Goal: Task Accomplishment & Management: Manage account settings

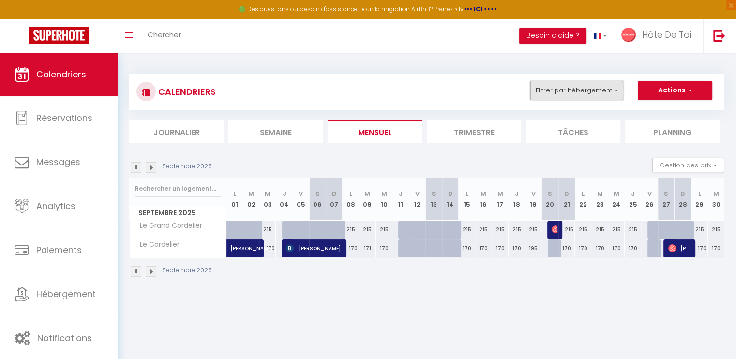
click at [563, 87] on button "Filtrer par hébergement" at bounding box center [577, 90] width 93 height 19
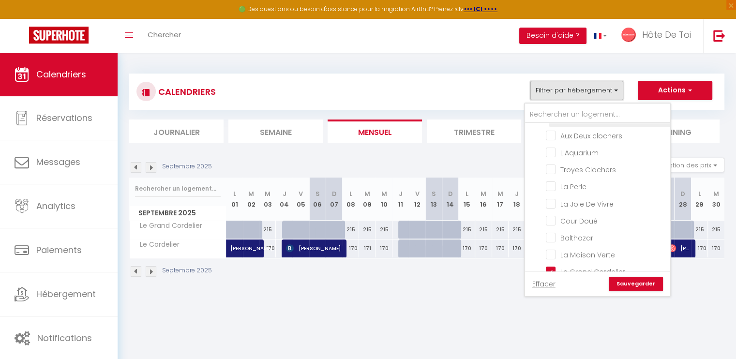
scroll to position [154, 0]
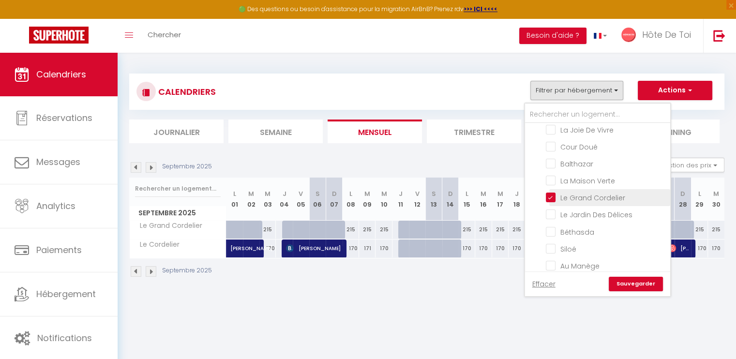
click at [553, 192] on input "Le Grand Cordelier" at bounding box center [606, 197] width 121 height 10
checkbox input "false"
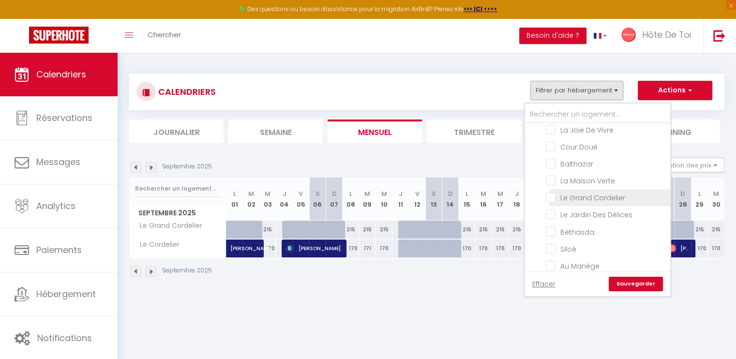
checkbox input "false"
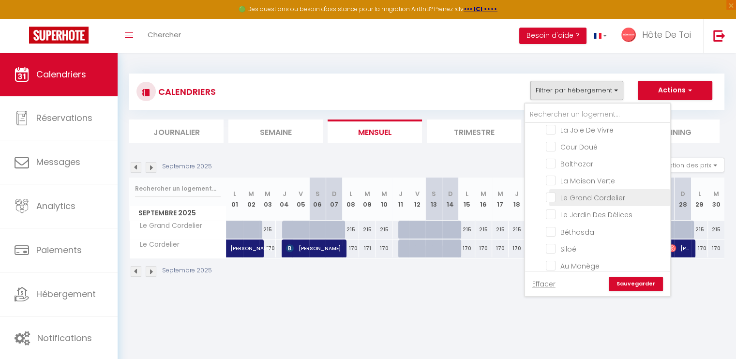
checkbox input "false"
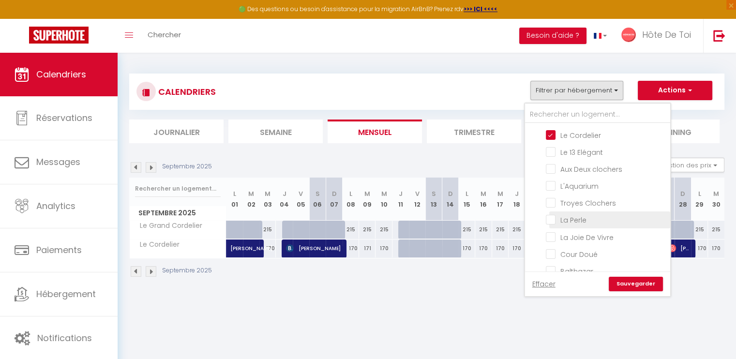
scroll to position [0, 0]
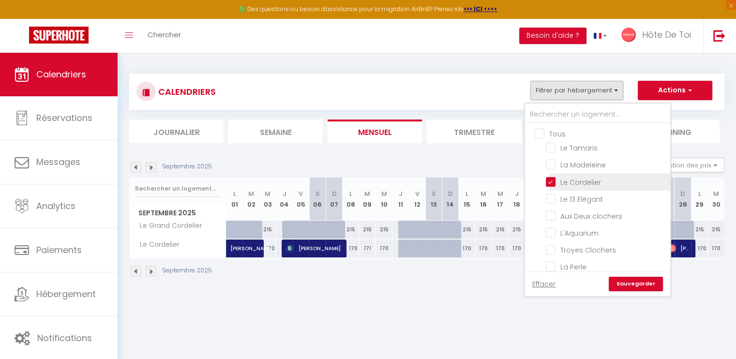
click at [555, 182] on input "Le Cordelier" at bounding box center [606, 181] width 121 height 10
checkbox input "false"
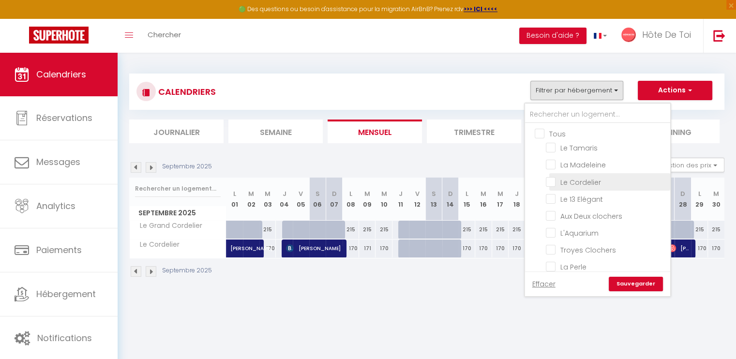
checkbox input "false"
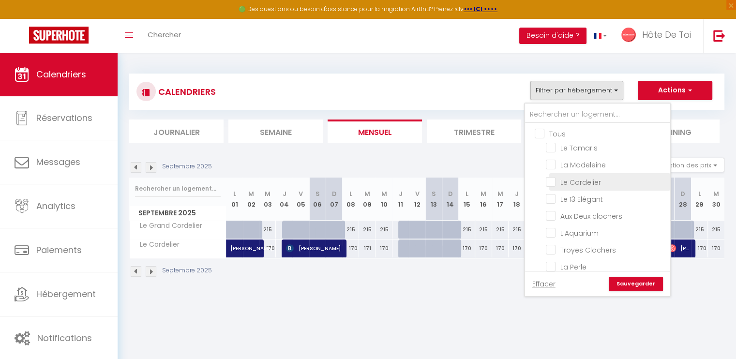
checkbox input "false"
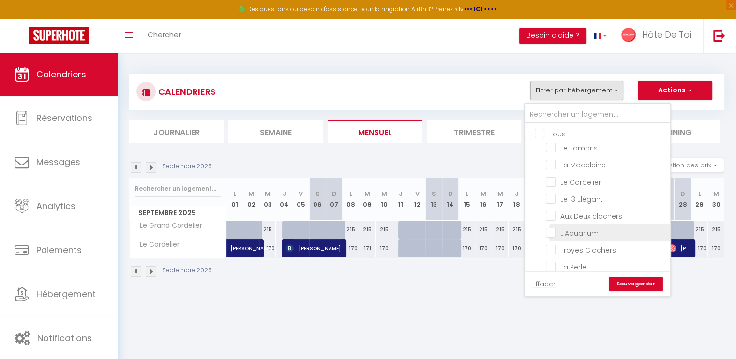
click at [552, 228] on input "L'Aquarium" at bounding box center [606, 233] width 121 height 10
checkbox input "true"
checkbox input "false"
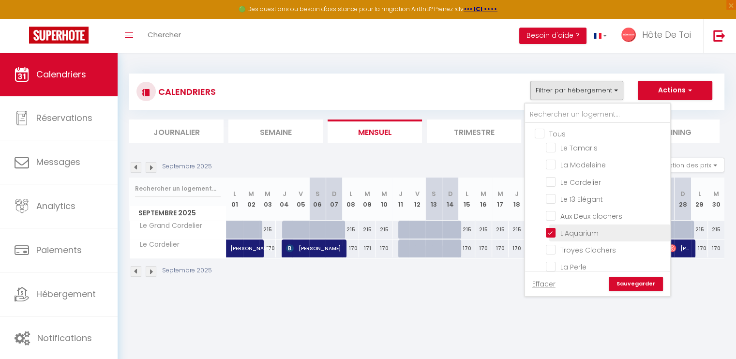
checkbox input "false"
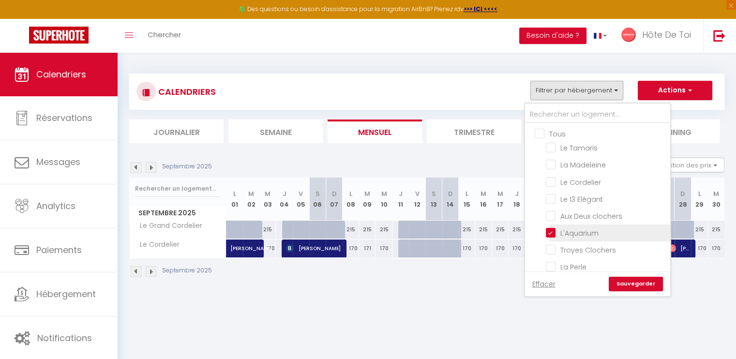
checkbox input "false"
click at [627, 283] on link "Sauvegarder" at bounding box center [636, 284] width 54 height 15
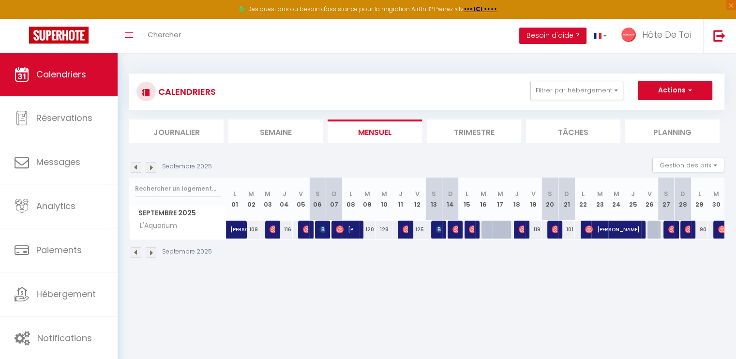
click at [137, 168] on img at bounding box center [136, 167] width 11 height 11
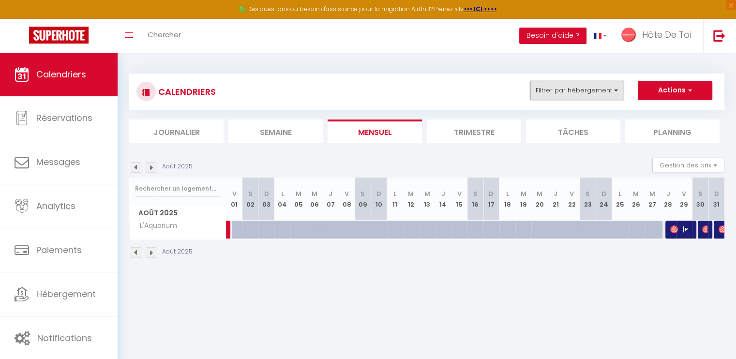
click at [568, 89] on button "Filtrer par hébergement" at bounding box center [577, 90] width 93 height 19
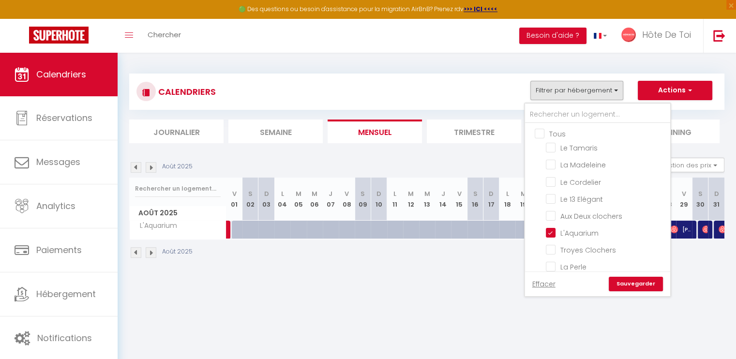
click at [555, 225] on li "L'Aquarium" at bounding box center [609, 233] width 121 height 17
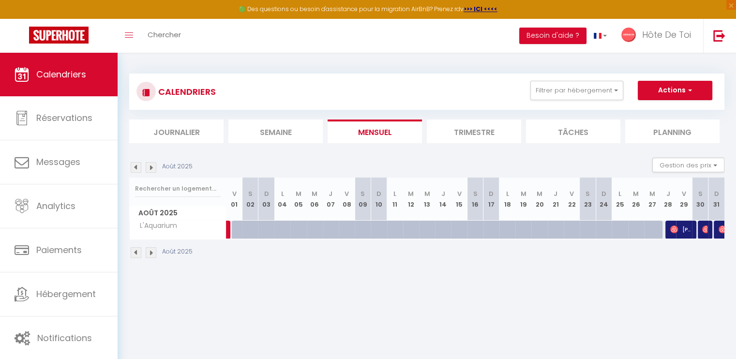
click at [153, 170] on img at bounding box center [151, 167] width 11 height 11
select select
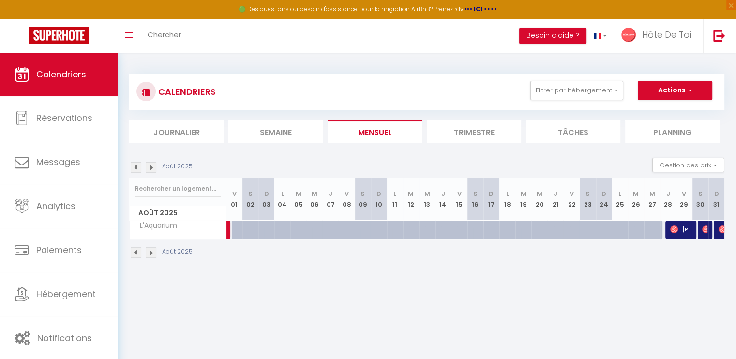
select select
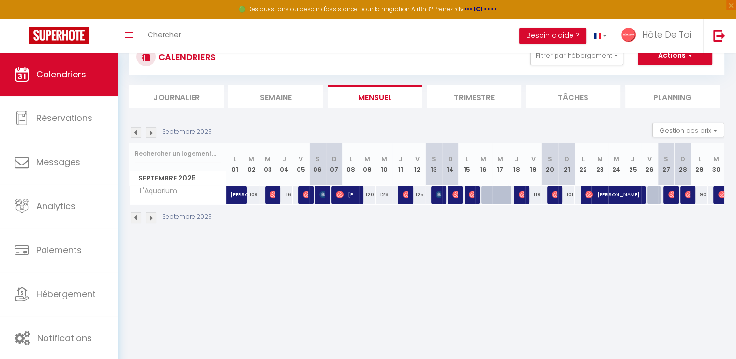
scroll to position [52, 0]
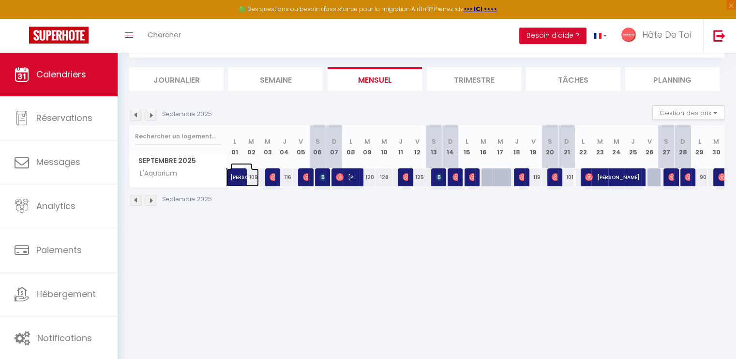
click at [234, 174] on span "[PERSON_NAME]" at bounding box center [241, 172] width 22 height 18
select select "OK"
select select "1"
select select "0"
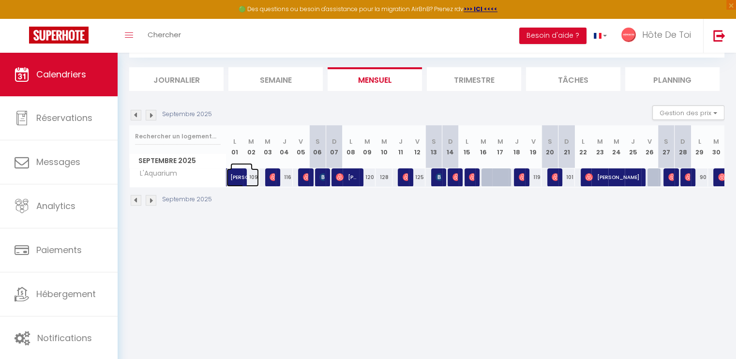
select select "1"
select select
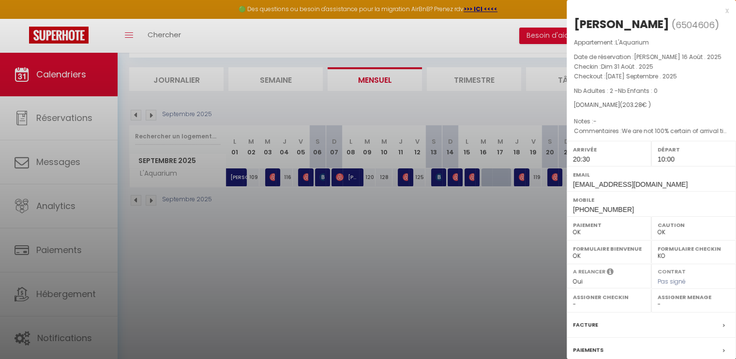
click at [507, 119] on div at bounding box center [368, 179] width 736 height 359
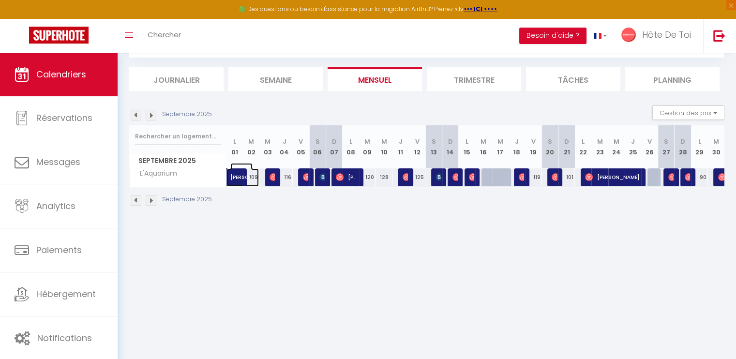
click at [237, 174] on span "[PERSON_NAME]" at bounding box center [241, 172] width 22 height 18
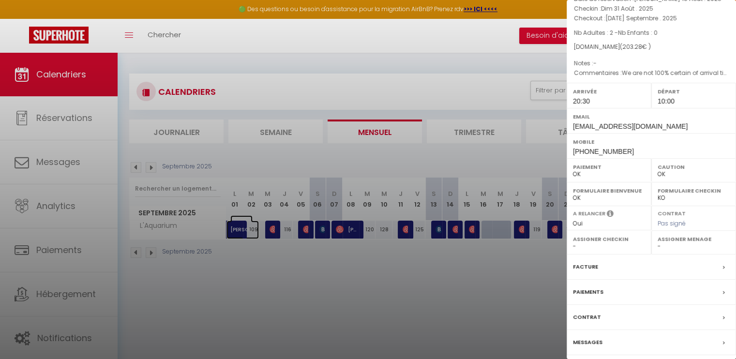
scroll to position [90, 0]
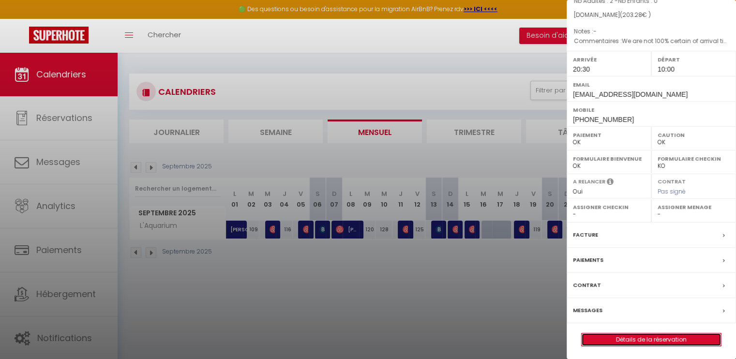
click at [646, 335] on link "Détails de la réservation" at bounding box center [651, 340] width 139 height 13
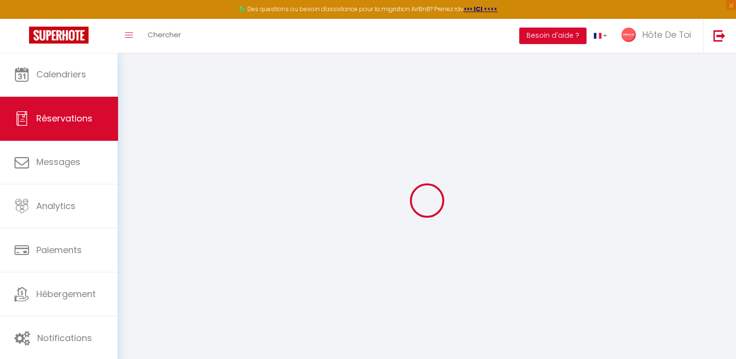
type input "[PERSON_NAME]"
type input "[EMAIL_ADDRESS][DOMAIN_NAME]"
type input "[PHONE_NUMBER]"
select select
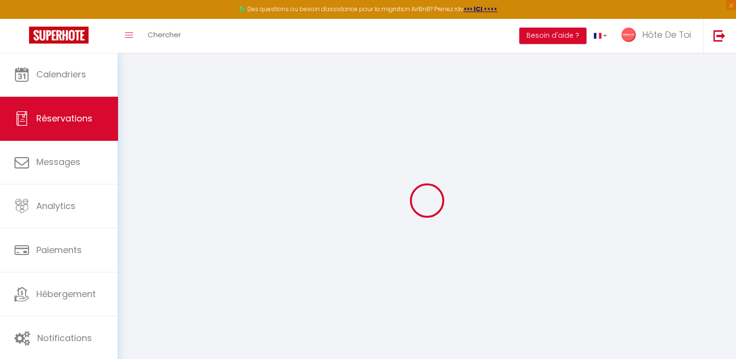
type input "34.85"
select select "53269"
select select "1"
select select
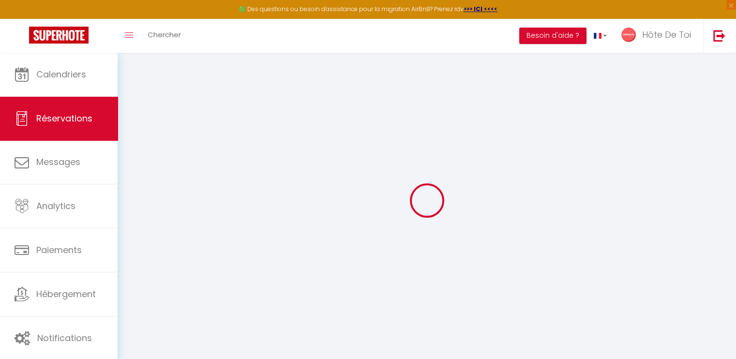
type input "2"
select select "12"
select select
type input "193.6"
checkbox input "false"
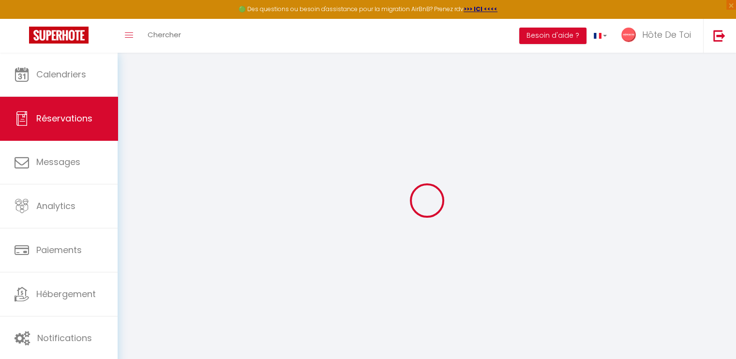
type input "0"
select select "1"
type input "20"
type input "0"
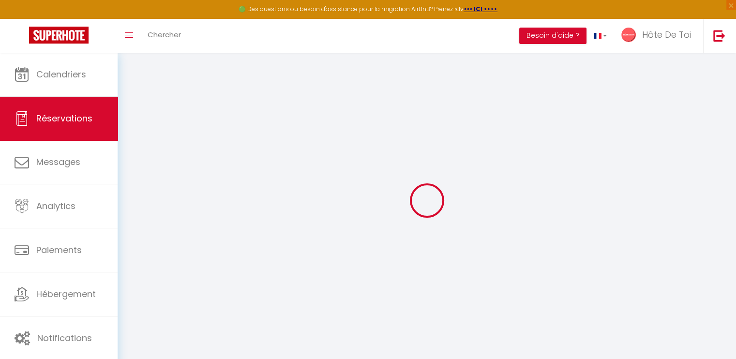
select select
select select "15"
checkbox input "false"
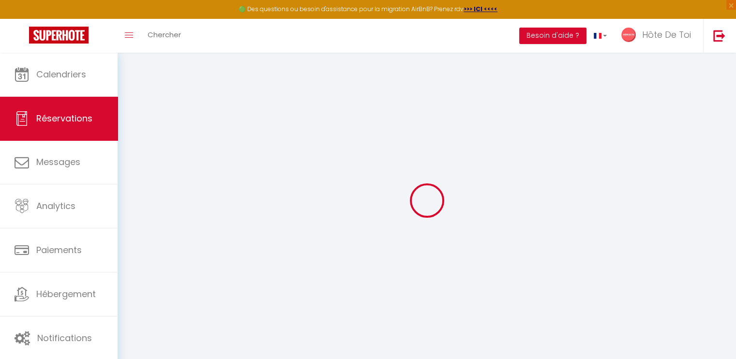
select select
checkbox input "false"
select select
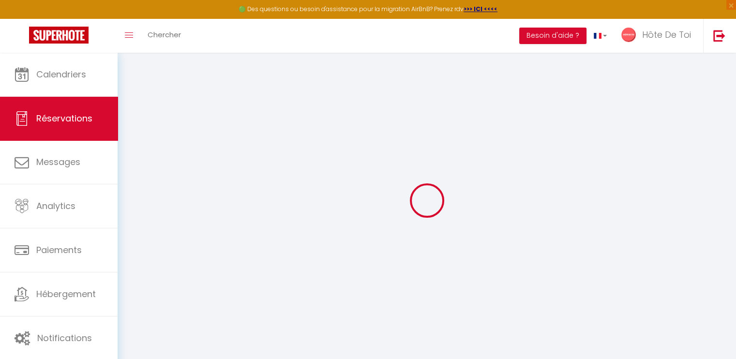
select select
checkbox input "false"
type textarea "We are not 100% certain of arrival time as of yet as plan to spend the day in […"
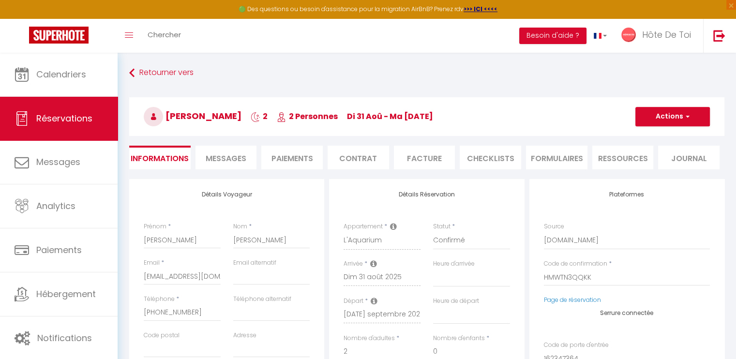
select select
type input "9.68"
select select
checkbox input "false"
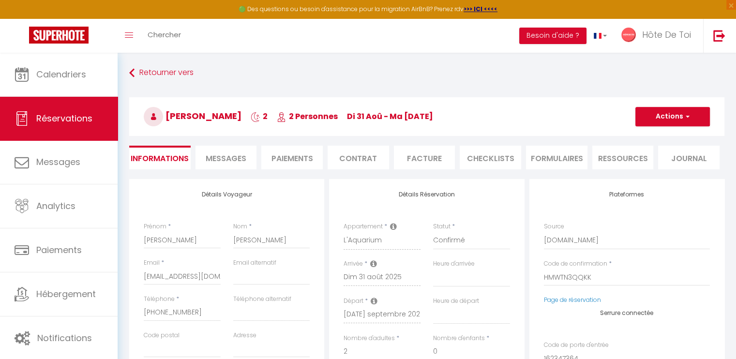
select select
checkbox input "false"
select select "20:30"
select select "10:00"
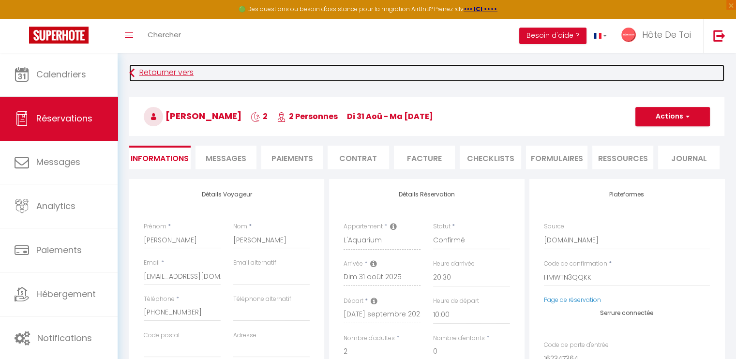
click at [130, 76] on icon at bounding box center [131, 72] width 5 height 17
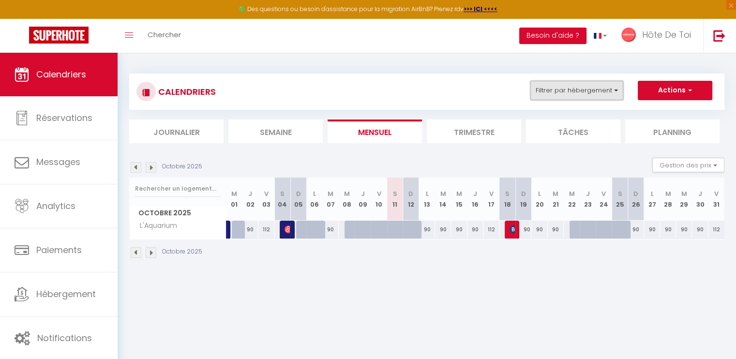
click at [583, 92] on button "Filtrer par hébergement" at bounding box center [577, 90] width 93 height 19
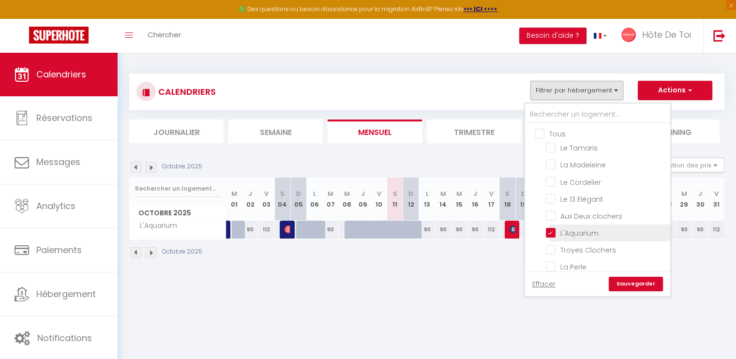
click at [550, 231] on input "L'Aquarium" at bounding box center [606, 233] width 121 height 10
checkbox input "false"
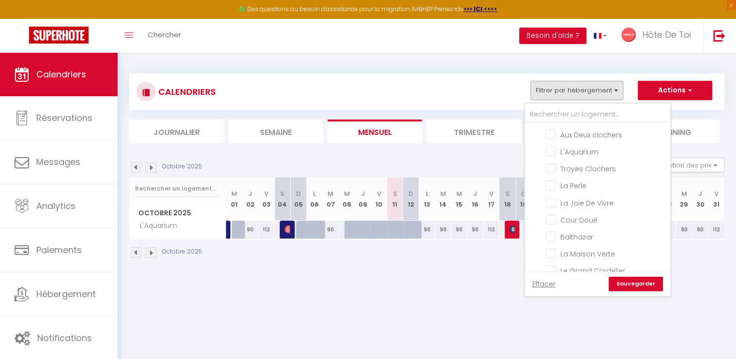
scroll to position [154, 0]
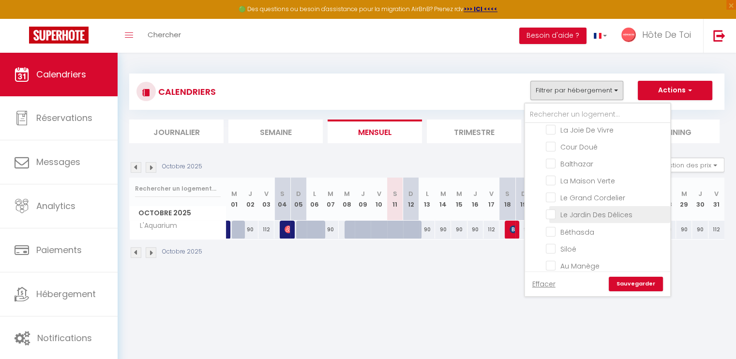
click at [550, 209] on input "Le Jardin Des Délices" at bounding box center [606, 214] width 121 height 10
checkbox input "true"
checkbox input "false"
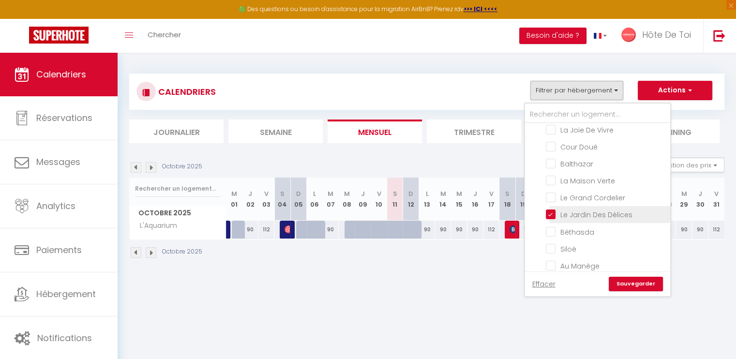
checkbox input "false"
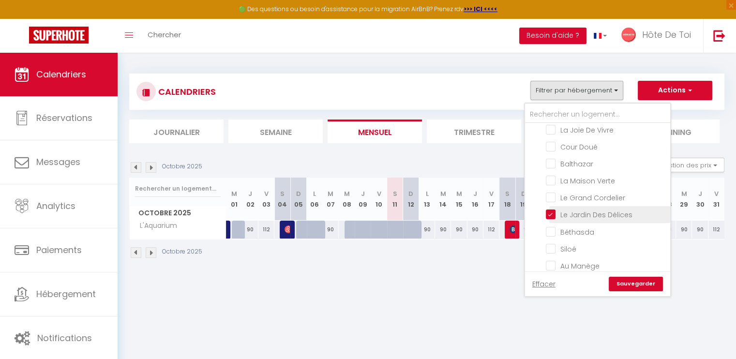
checkbox input "false"
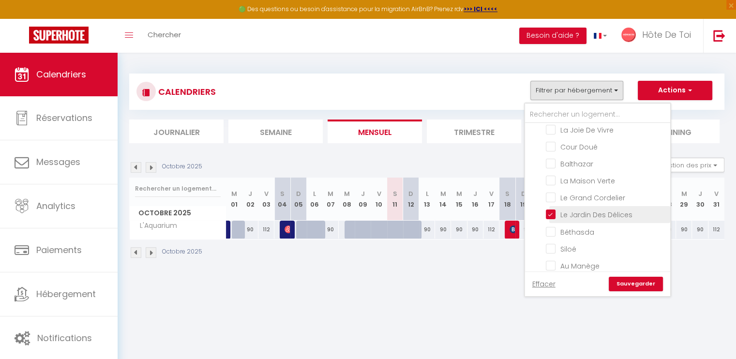
checkbox input "false"
click at [636, 282] on link "Sauvegarder" at bounding box center [636, 284] width 54 height 15
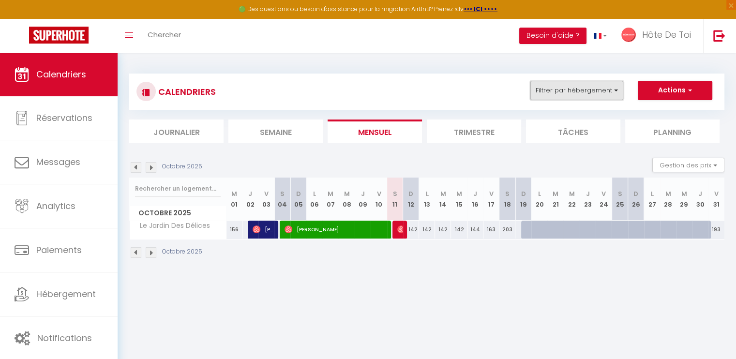
click at [563, 85] on button "Filtrer par hébergement" at bounding box center [577, 90] width 93 height 19
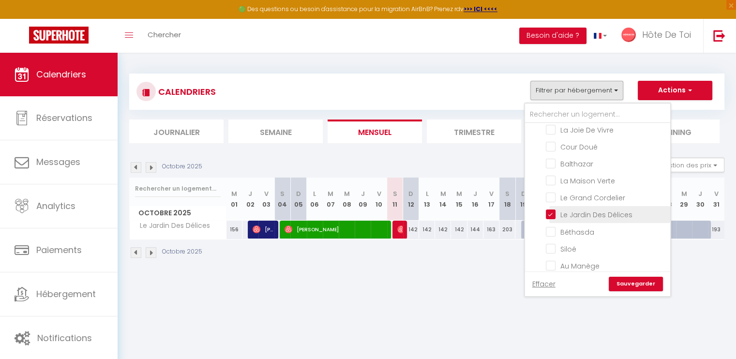
click at [553, 209] on input "Le Jardin Des Délices" at bounding box center [606, 214] width 121 height 10
checkbox input "false"
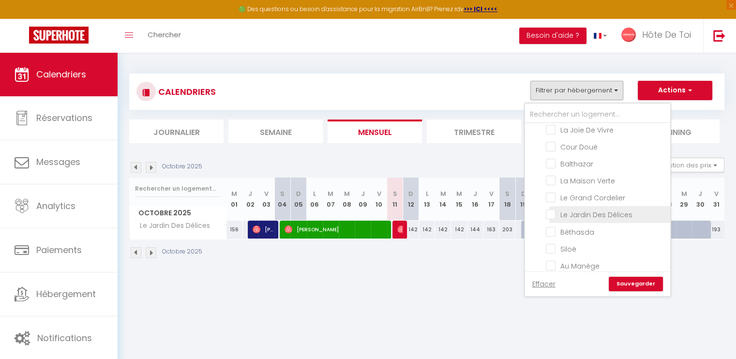
checkbox input "false"
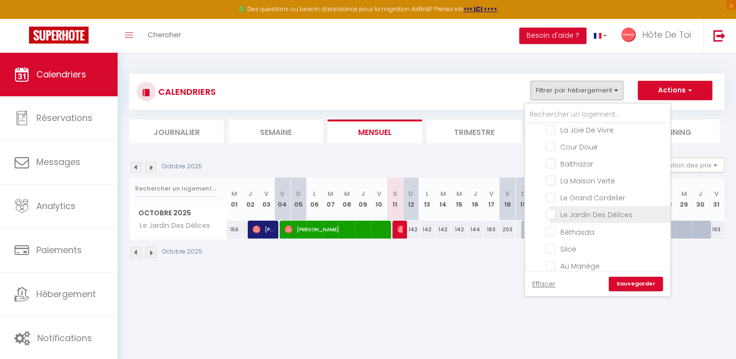
checkbox input "false"
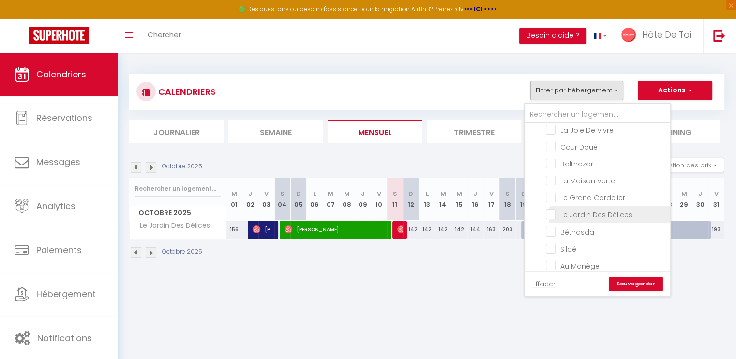
checkbox input "false"
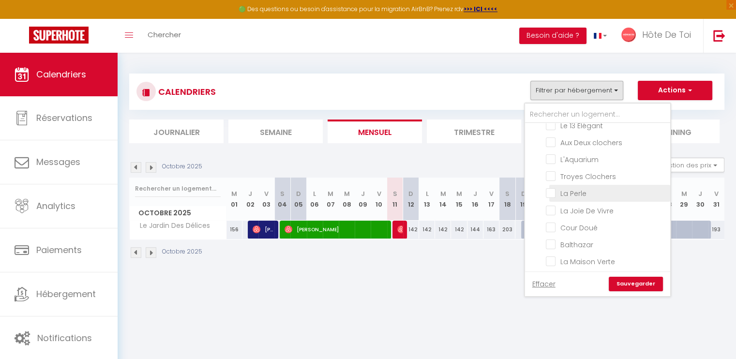
click at [556, 192] on input "La Perle" at bounding box center [606, 193] width 121 height 10
checkbox input "true"
checkbox input "false"
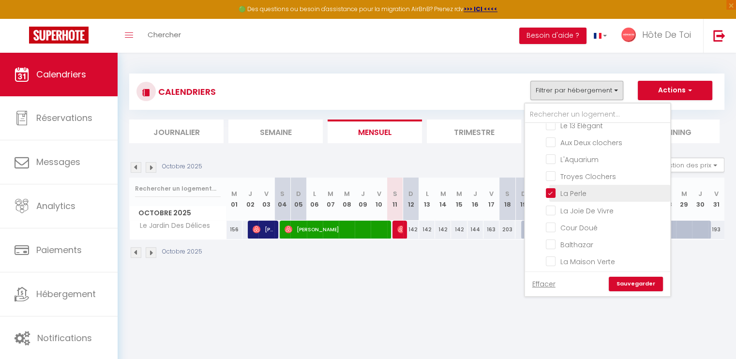
checkbox input "false"
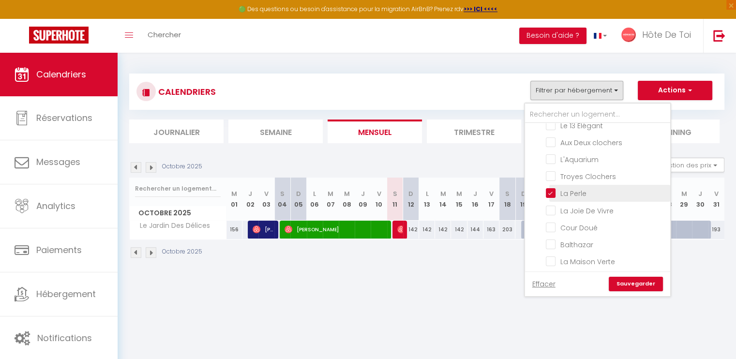
checkbox input "false"
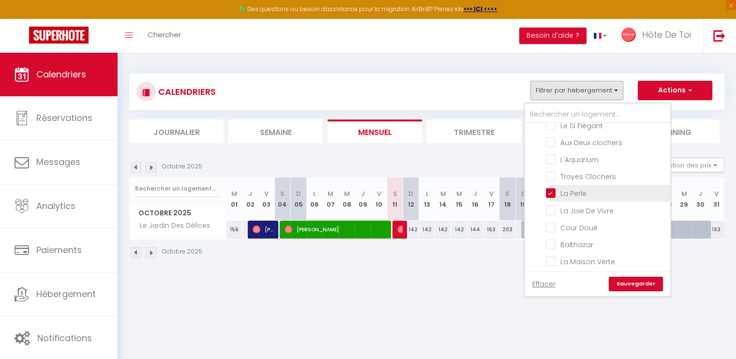
checkbox input "false"
click at [625, 291] on link "Sauvegarder" at bounding box center [636, 284] width 54 height 15
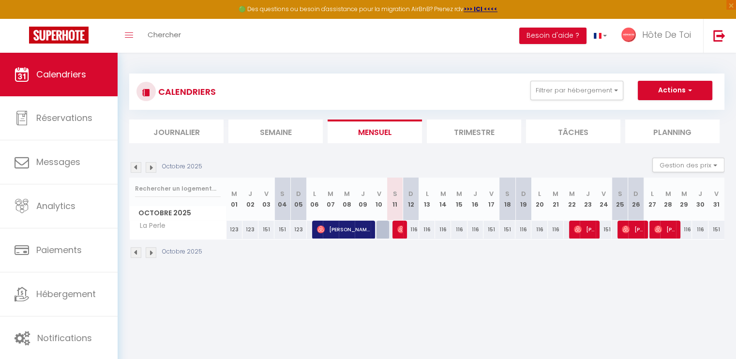
click at [544, 158] on div "Octobre 2025 Gestion des prix Nb Nuits minimum Règles Disponibilité" at bounding box center [426, 168] width 595 height 20
click at [616, 95] on button "Filtrer par hébergement" at bounding box center [577, 90] width 93 height 19
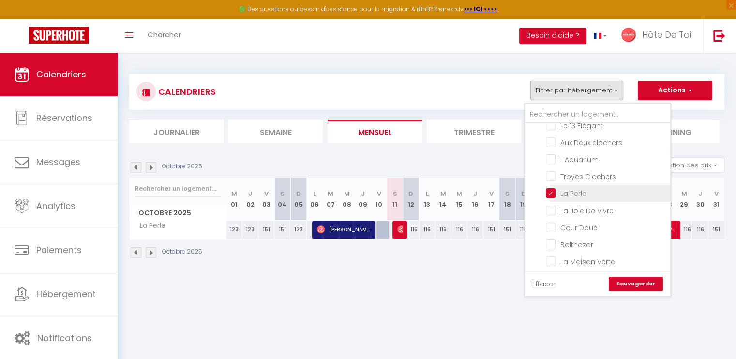
click at [549, 189] on input "La Perle" at bounding box center [606, 193] width 121 height 10
checkbox input "false"
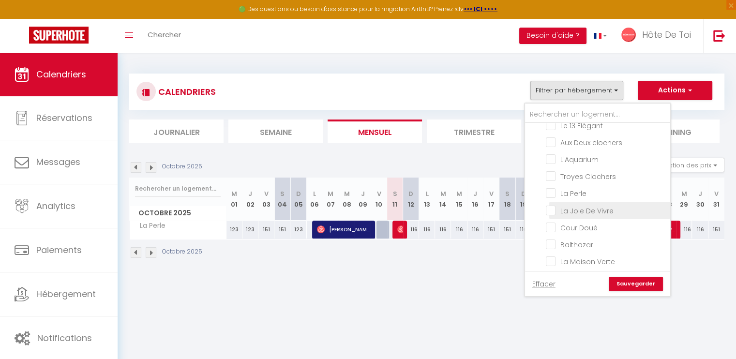
checkbox input "false"
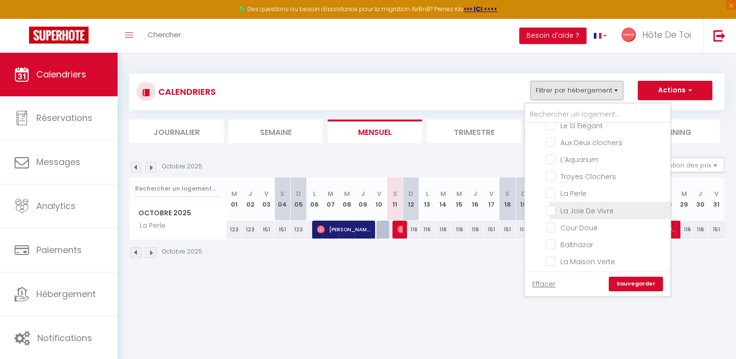
checkbox input "false"
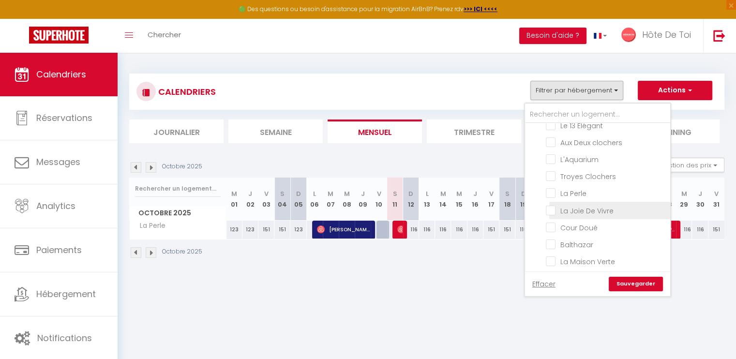
checkbox input "false"
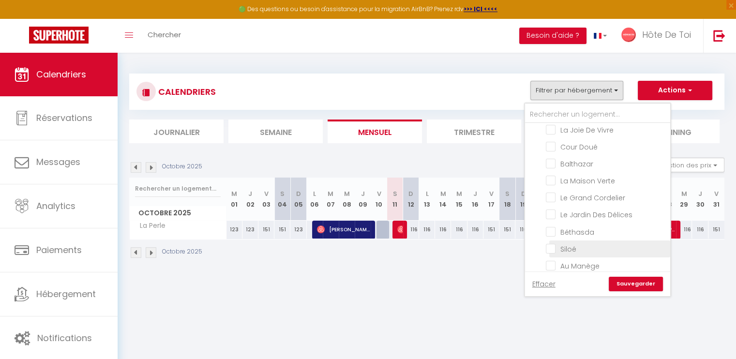
click at [553, 244] on input "Siloé" at bounding box center [606, 249] width 121 height 10
checkbox input "true"
checkbox input "false"
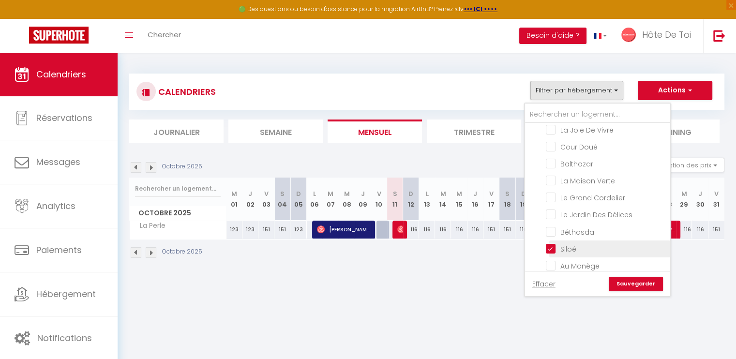
checkbox input "false"
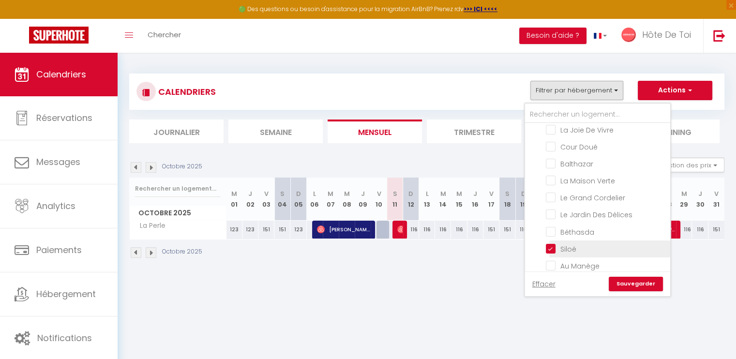
checkbox input "false"
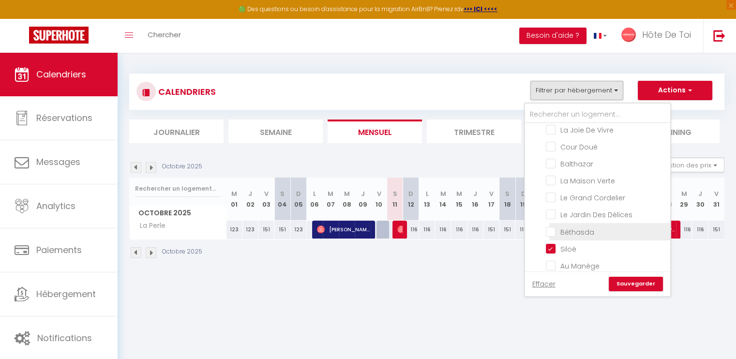
click at [553, 226] on input "Béthasda" at bounding box center [606, 231] width 121 height 10
checkbox input "true"
checkbox input "false"
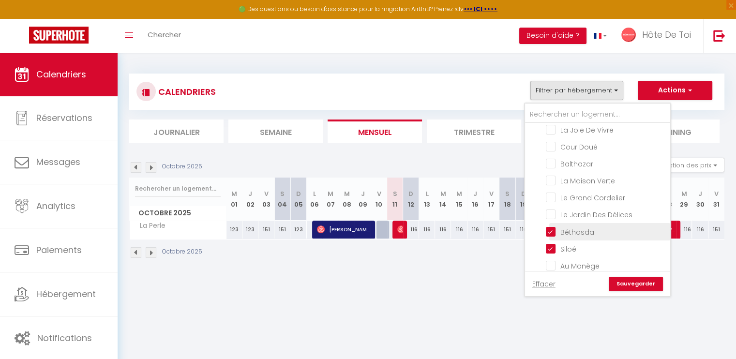
checkbox input "false"
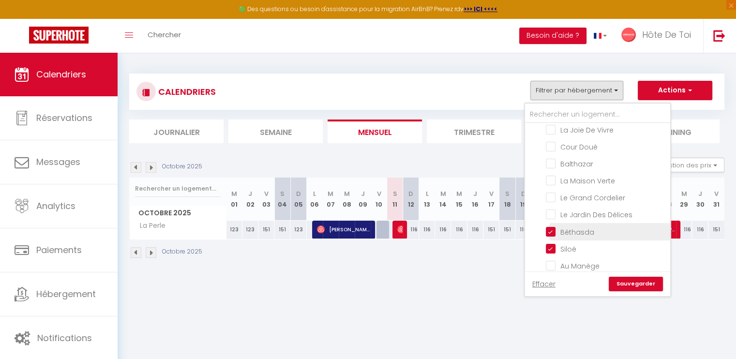
checkbox input "false"
click at [636, 284] on link "Sauvegarder" at bounding box center [636, 284] width 54 height 15
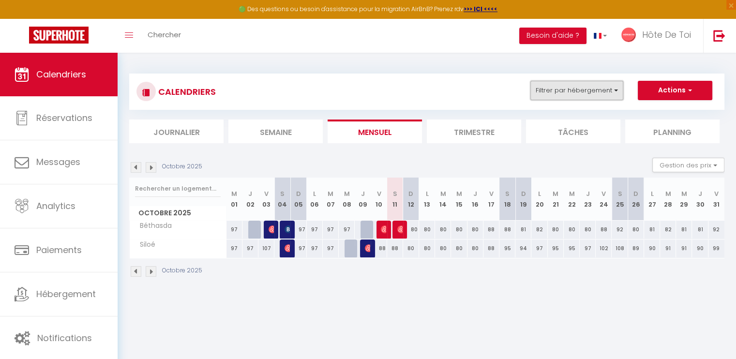
click at [572, 85] on button "Filtrer par hébergement" at bounding box center [577, 90] width 93 height 19
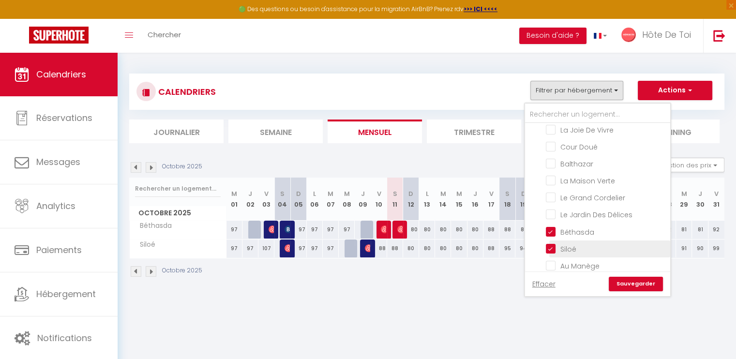
click at [551, 244] on input "Siloé" at bounding box center [606, 249] width 121 height 10
checkbox input "false"
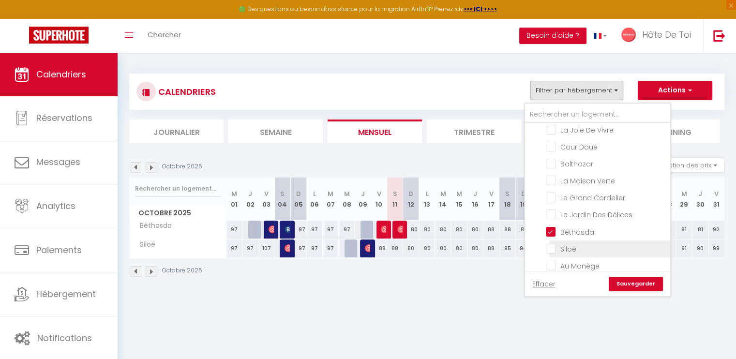
checkbox input "false"
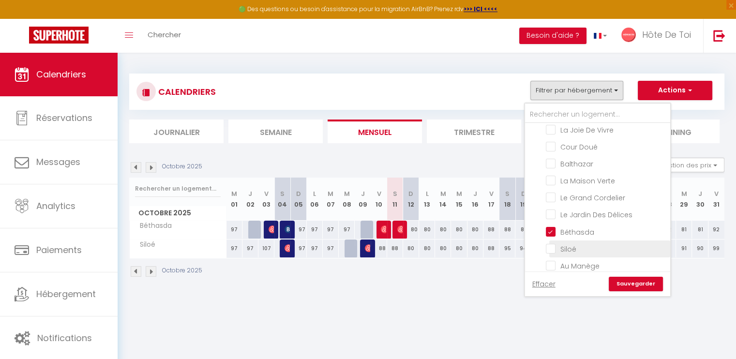
checkbox input "false"
click at [553, 226] on input "Béthasda" at bounding box center [606, 231] width 121 height 10
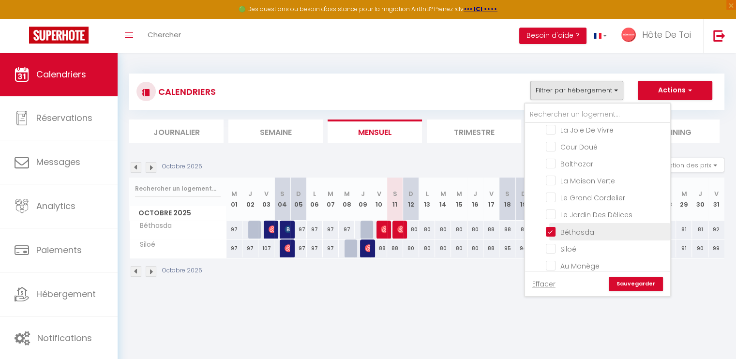
checkbox input "false"
click at [133, 168] on img at bounding box center [136, 167] width 11 height 11
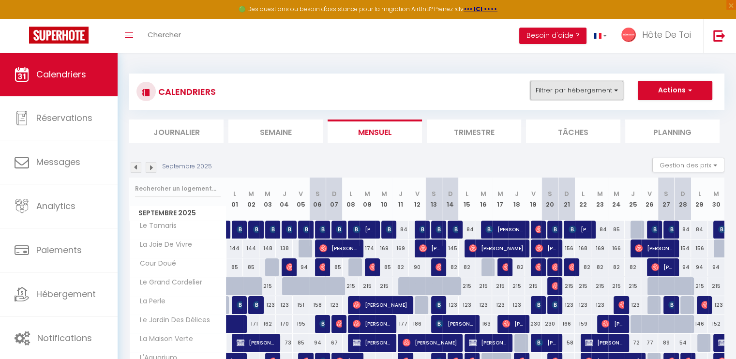
click at [598, 93] on button "Filtrer par hébergement" at bounding box center [577, 90] width 93 height 19
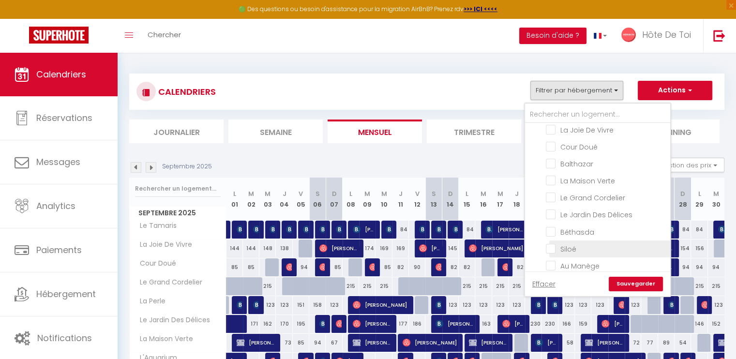
click at [555, 244] on input "Siloé" at bounding box center [606, 249] width 121 height 10
click at [555, 226] on input "Béthasda" at bounding box center [606, 231] width 121 height 10
click at [637, 288] on link "Sauvegarder" at bounding box center [636, 284] width 54 height 15
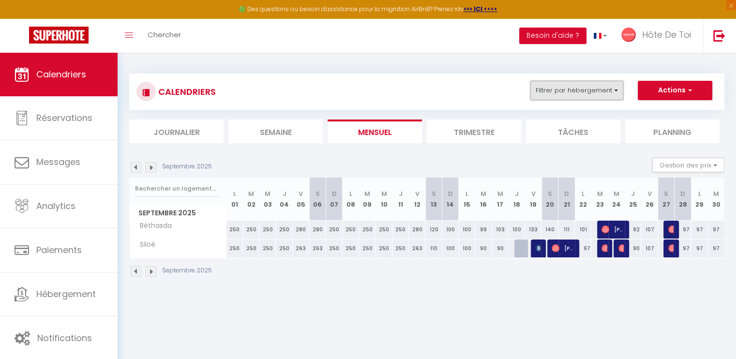
click at [570, 96] on button "Filtrer par hébergement" at bounding box center [577, 90] width 93 height 19
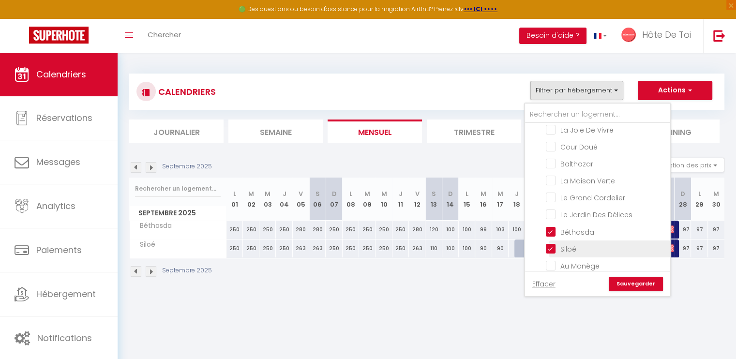
click at [552, 244] on input "Siloé" at bounding box center [606, 249] width 121 height 10
click at [556, 226] on input "Béthasda" at bounding box center [606, 231] width 121 height 10
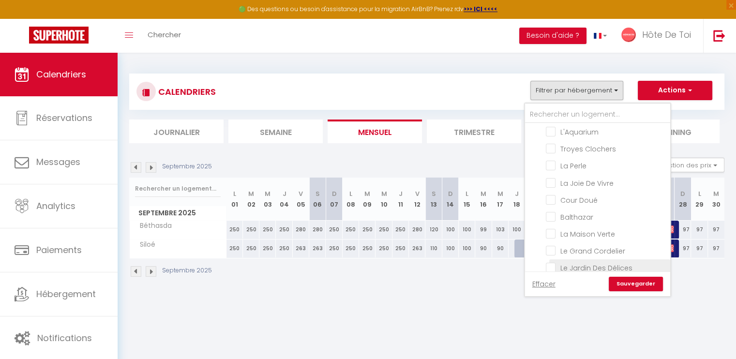
scroll to position [74, 0]
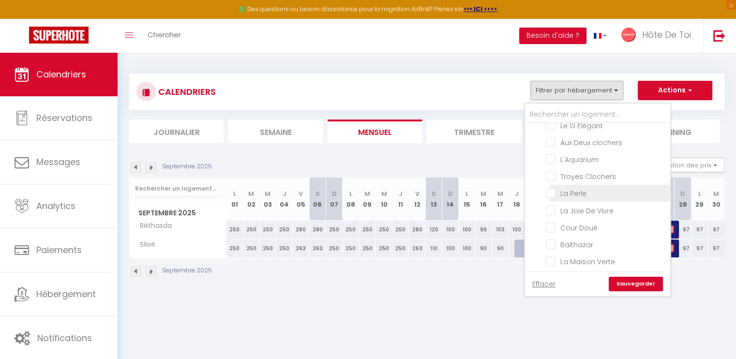
click at [552, 190] on input "La Perle" at bounding box center [606, 193] width 121 height 10
click at [636, 286] on link "Sauvegarder" at bounding box center [636, 284] width 54 height 15
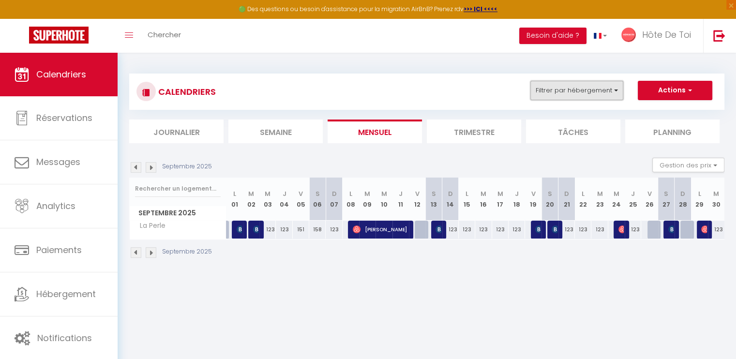
click at [577, 89] on button "Filtrer par hébergement" at bounding box center [577, 90] width 93 height 19
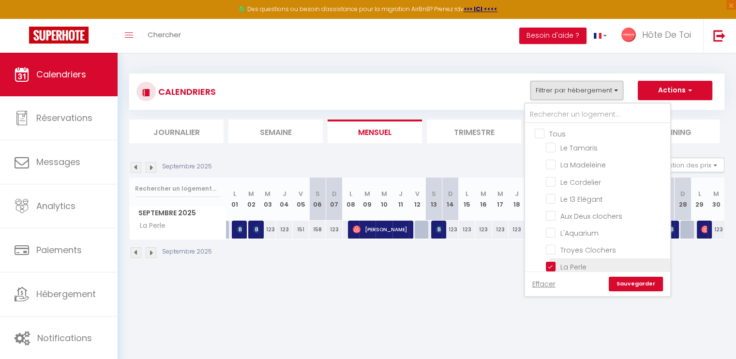
click at [552, 261] on input "La Perle" at bounding box center [606, 266] width 121 height 10
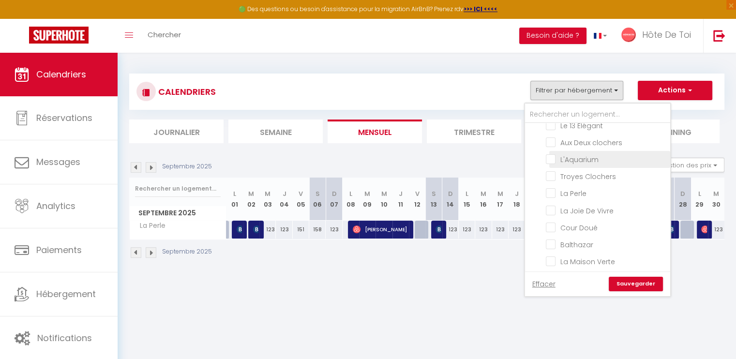
click at [552, 154] on input "L'Aquarium" at bounding box center [606, 159] width 121 height 10
click at [628, 284] on link "Sauvegarder" at bounding box center [636, 284] width 54 height 15
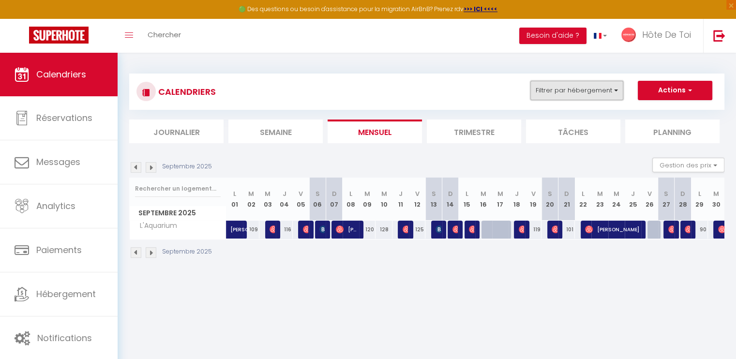
click at [560, 90] on button "Filtrer par hébergement" at bounding box center [577, 90] width 93 height 19
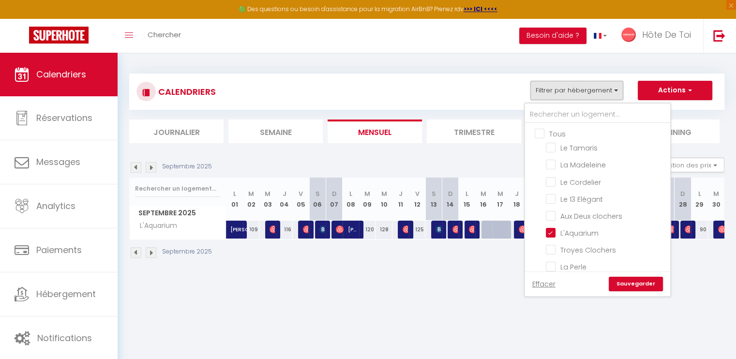
click at [442, 285] on body "🟢 Des questions ou besoin d'assistance pour la migration AirBnB? Prenez rdv >>>…" at bounding box center [368, 232] width 736 height 359
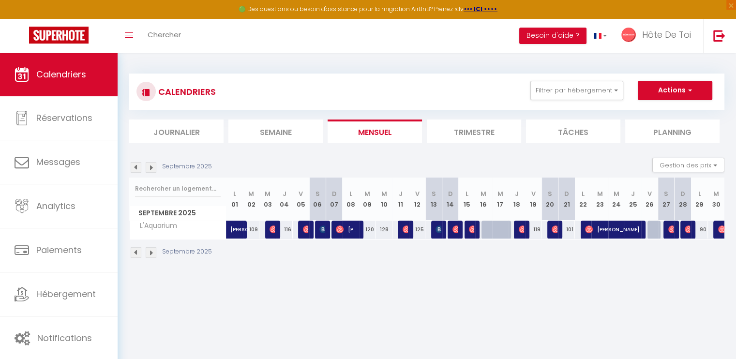
click at [149, 165] on img at bounding box center [151, 167] width 11 height 11
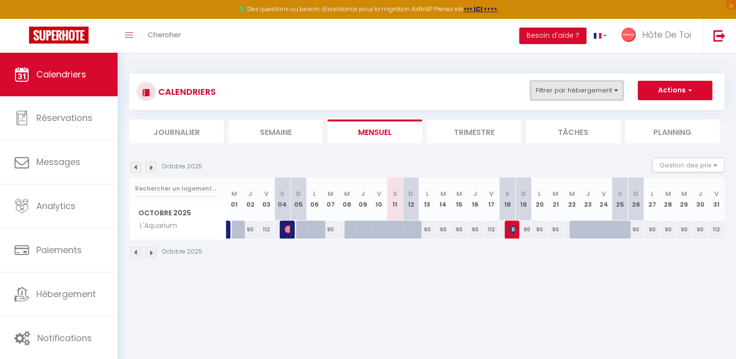
click at [578, 93] on button "Filtrer par hébergement" at bounding box center [577, 90] width 93 height 19
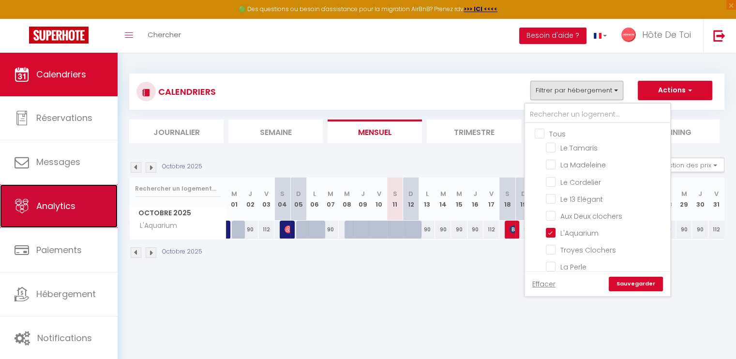
click at [56, 217] on link "Analytics" at bounding box center [59, 206] width 118 height 44
